Goal: Task Accomplishment & Management: Manage account settings

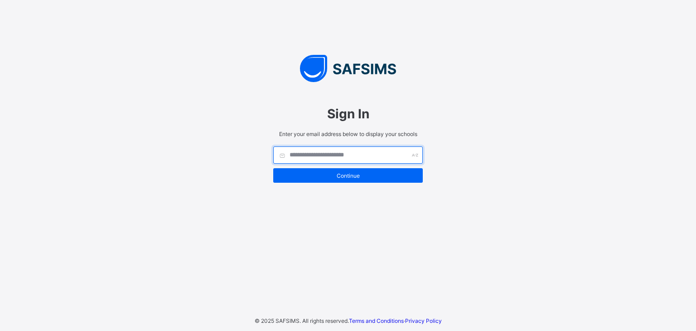
click at [337, 155] on input "text" at bounding box center [348, 154] width 150 height 17
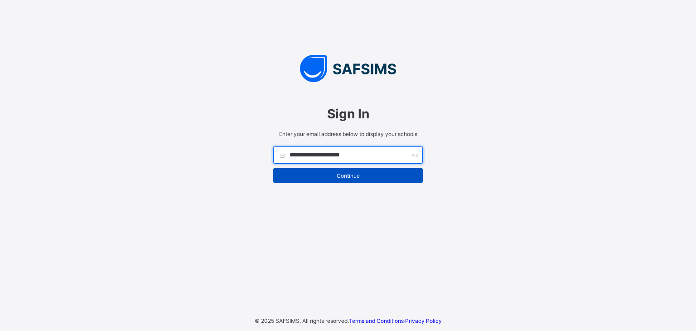
type input "**********"
click at [375, 172] on span "Continue" at bounding box center [348, 175] width 136 height 7
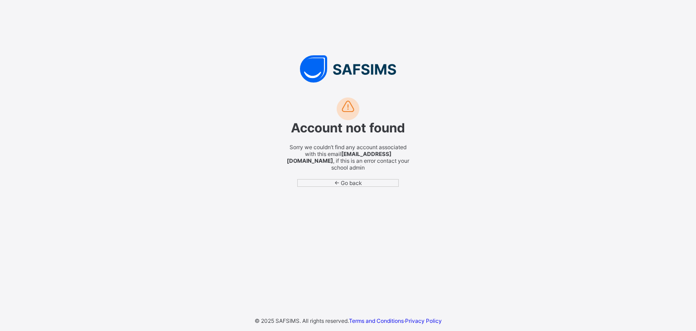
click at [371, 187] on div "← Go back" at bounding box center [348, 183] width 102 height 8
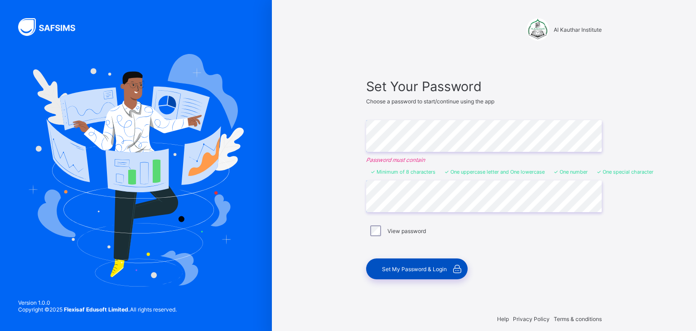
click at [410, 271] on span "Set My Password & Login" at bounding box center [414, 269] width 65 height 7
click at [432, 272] on div "Set My Password & Login" at bounding box center [417, 268] width 102 height 21
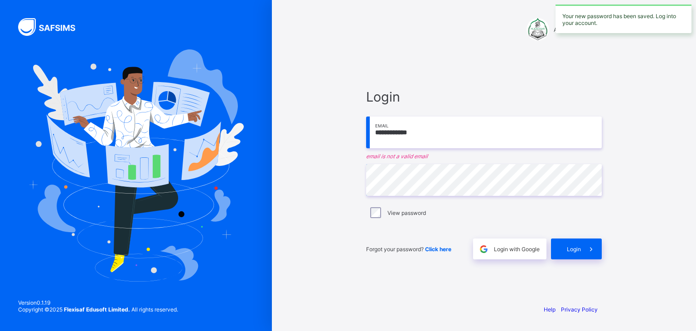
click at [427, 135] on input "**********" at bounding box center [484, 132] width 236 height 32
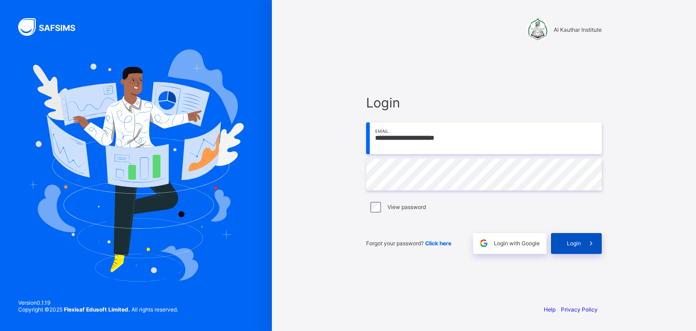
type input "**********"
click at [582, 247] on span at bounding box center [591, 243] width 21 height 21
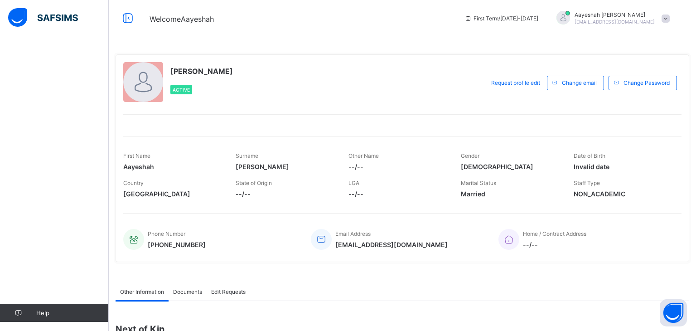
scroll to position [121, 0]
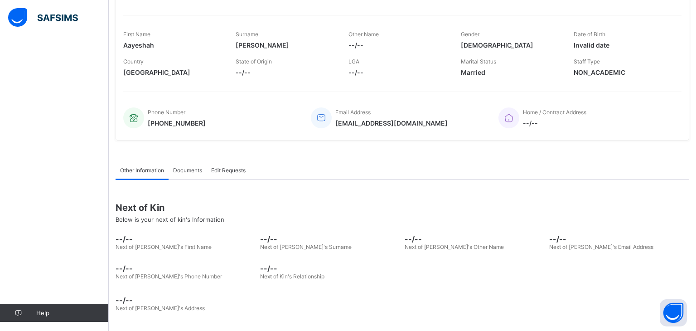
click at [195, 171] on span "Documents" at bounding box center [187, 170] width 29 height 7
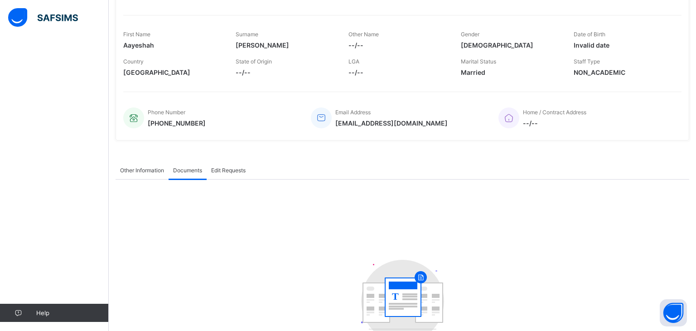
click at [225, 171] on span "Edit Requests" at bounding box center [228, 170] width 34 height 7
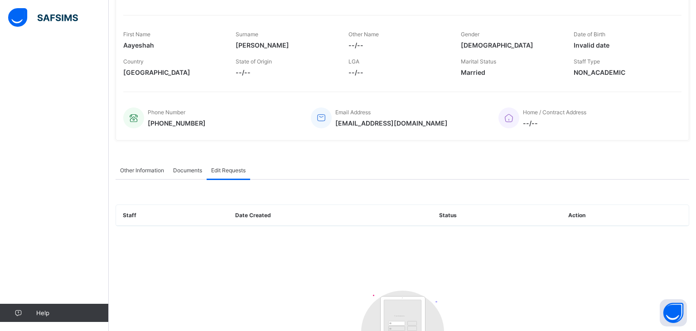
click at [148, 168] on span "Other Information" at bounding box center [142, 170] width 44 height 7
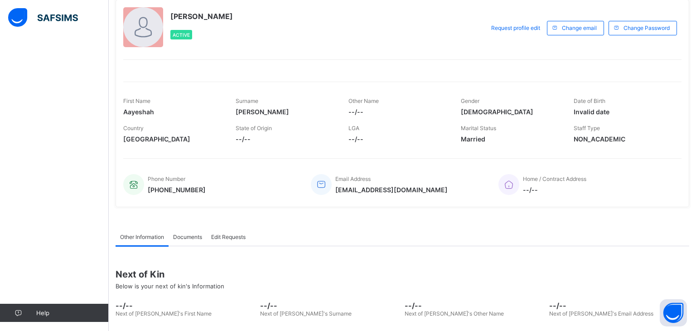
scroll to position [0, 0]
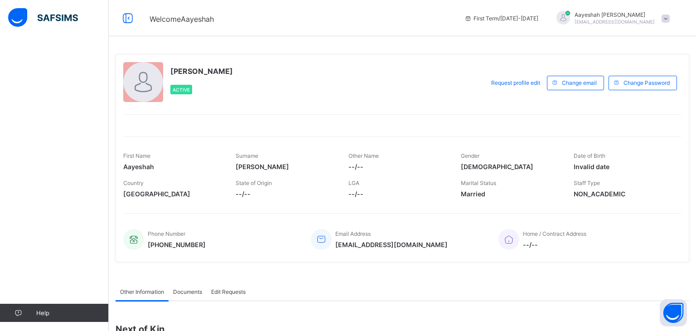
click at [139, 87] on div at bounding box center [143, 82] width 40 height 40
click at [667, 23] on div "Aayeshah Mirza alkteaching1@gmail.com" at bounding box center [610, 18] width 127 height 15
click at [637, 70] on span "Profile" at bounding box center [640, 72] width 60 height 10
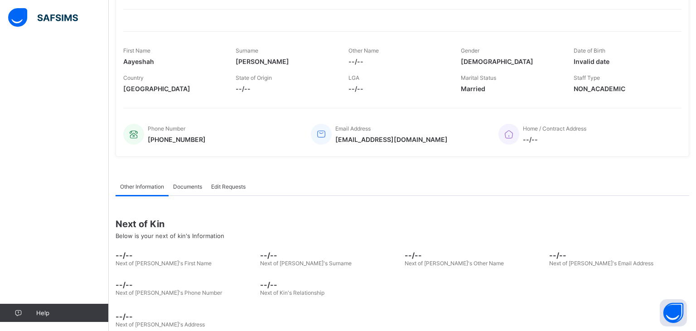
scroll to position [121, 0]
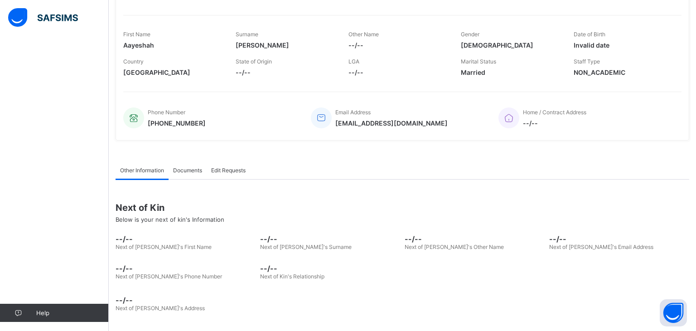
click at [198, 172] on span "Documents" at bounding box center [187, 170] width 29 height 7
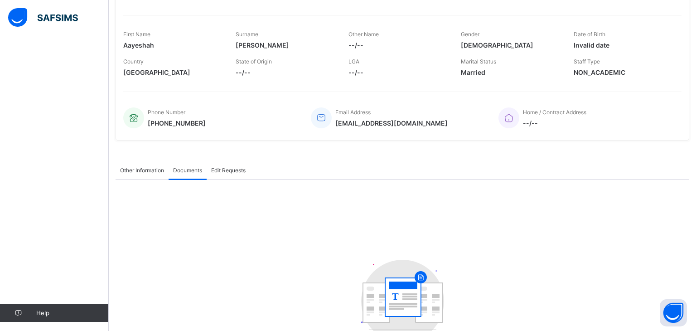
click at [143, 175] on div "Other Information" at bounding box center [142, 170] width 53 height 18
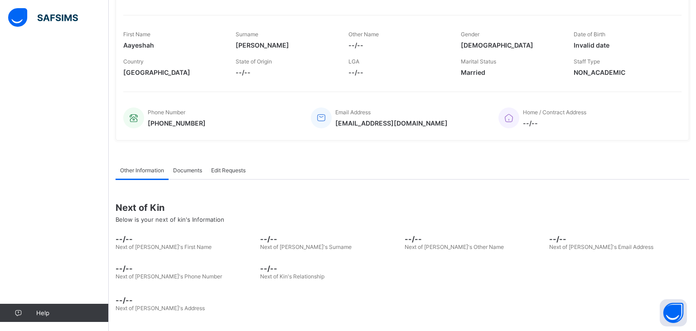
click at [25, 110] on div "Help" at bounding box center [54, 183] width 109 height 295
